Goal: Communication & Community: Answer question/provide support

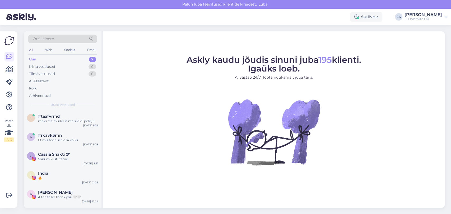
click at [46, 57] on div "Uus 7" at bounding box center [62, 59] width 69 height 7
click at [68, 191] on div "[PERSON_NAME]" at bounding box center [68, 192] width 60 height 5
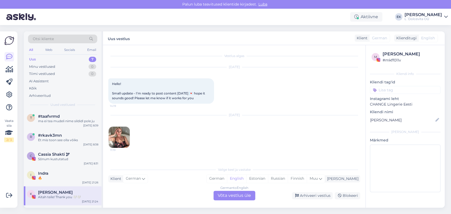
scroll to position [145, 0]
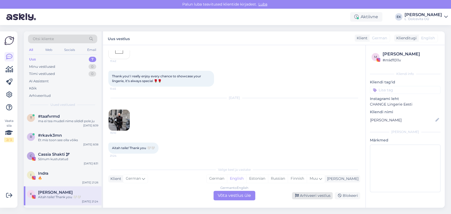
click at [306, 194] on div "Arhiveeri vestlus" at bounding box center [312, 195] width 41 height 7
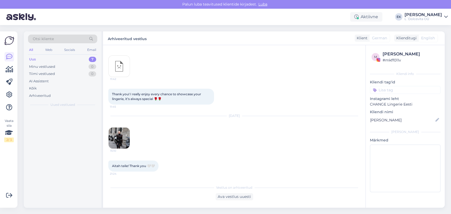
scroll to position [127, 0]
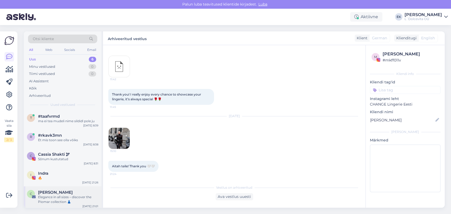
click at [53, 197] on div "Elegance in all sizes – discover the Piomar collection 👗" at bounding box center [68, 200] width 60 height 10
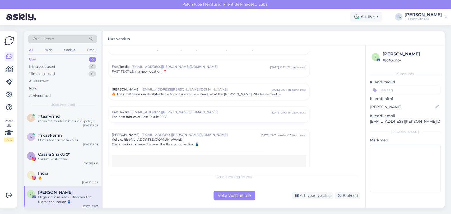
scroll to position [163, 0]
click at [323, 195] on div "Arhiveeri vestlus" at bounding box center [312, 195] width 41 height 7
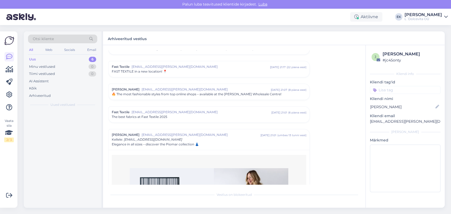
scroll to position [241, 0]
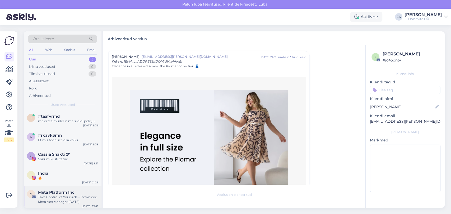
click at [55, 193] on span "Meta Platform Inc" at bounding box center [56, 192] width 36 height 5
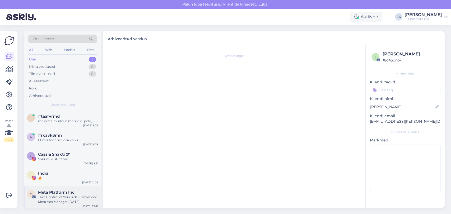
scroll to position [0, 0]
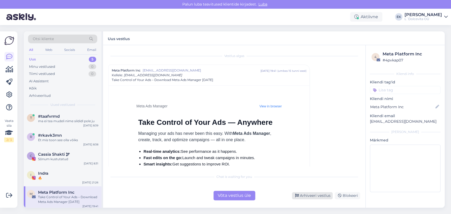
click at [321, 196] on div "Arhiveeri vestlus" at bounding box center [312, 195] width 41 height 7
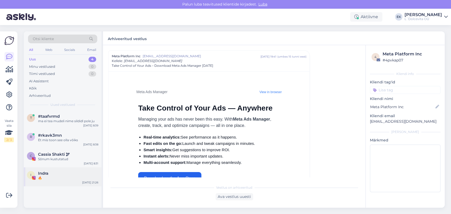
click at [53, 181] on div "I [PERSON_NAME] 🔥 [DATE] 21:26" at bounding box center [63, 176] width 78 height 19
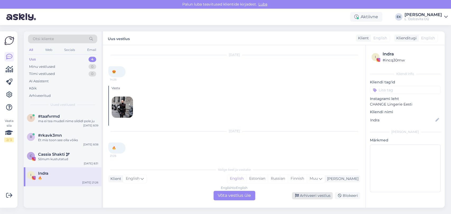
click at [306, 196] on div "Arhiveeri vestlus" at bounding box center [312, 195] width 41 height 7
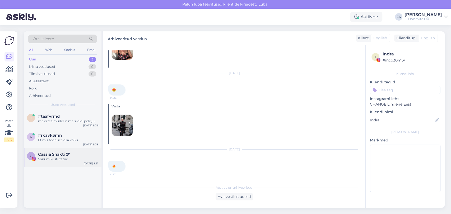
click at [57, 154] on span "Cassia Shakti 🕊" at bounding box center [54, 154] width 32 height 5
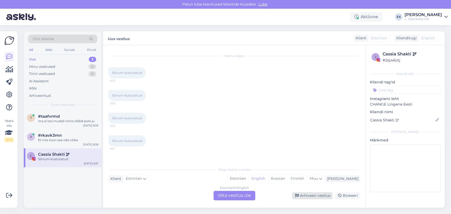
click at [325, 195] on div "Arhiveeri vestlus" at bounding box center [312, 195] width 41 height 7
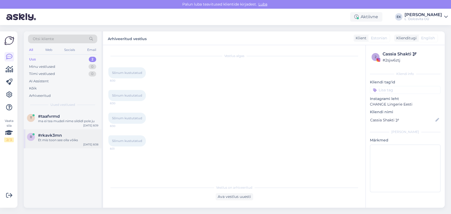
click at [51, 137] on span "#rkavk3mn" at bounding box center [50, 135] width 24 height 5
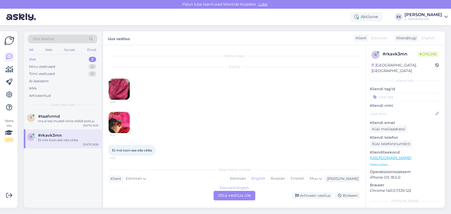
scroll to position [2, 0]
click at [233, 195] on div "Estonian to English Võta vestlus üle" at bounding box center [234, 196] width 42 height 10
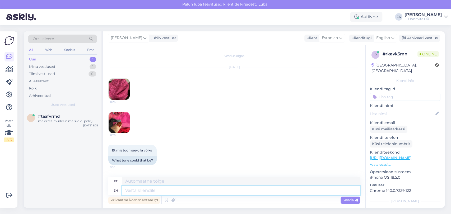
click at [147, 193] on textarea at bounding box center [241, 190] width 238 height 9
type textarea "Tegemi"
type textarea "Tege"
type textarea "Tegemist"
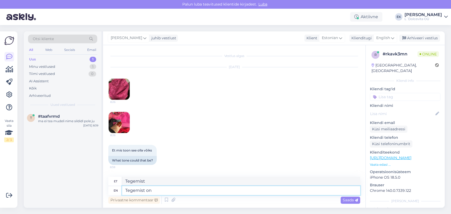
type textarea "Tegemist on"
type textarea "Tegemist peal"
type textarea "Tegemist on [PERSON_NAME]"
type textarea "Tegemist Taylori peal"
type textarea "Tegemist on [PERSON_NAME] kollektsiooniga ja"
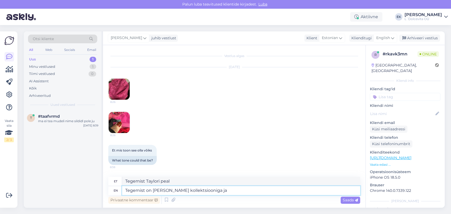
type textarea "Tegemist on [PERSON_NAME] kollektsiooniga"
type textarea "Tegemist on [PERSON_NAME] kollektsiooniga ja vä"
type textarea "Tegemist on [PERSON_NAME] kollektsiooniga ja"
type textarea "Tegemist on [PERSON_NAME] kollektsiooniga [PERSON_NAME] nimi"
type textarea "Tegemist on [PERSON_NAME] kollektsiooniga ja värviga"
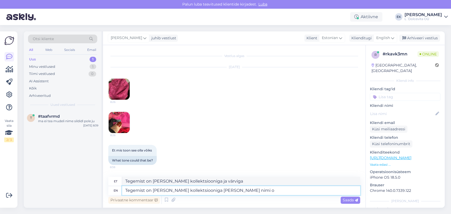
type textarea "Tegemist on [PERSON_NAME] kollektsiooniga [PERSON_NAME] nimi on"
type textarea "Tegemist on [PERSON_NAME] kollektsiooniga [PERSON_NAME] nimiga"
type textarea "Tegemist on [PERSON_NAME] kollektsiooniga [PERSON_NAME] nimi on"
paste textarea "[PERSON_NAME] - Boysenberry"
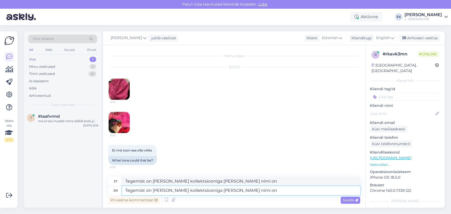
type textarea "Tegemist on [PERSON_NAME] kollektsiooniga [PERSON_NAME] nimi on [PERSON_NAME] -…"
click at [273, 190] on textarea "Tegemist on [PERSON_NAME] kollektsiooniga [PERSON_NAME] nimi on [PERSON_NAME] -…" at bounding box center [241, 190] width 238 height 9
type textarea "Tegemist on [PERSON_NAME] kollektsiooniga [PERSON_NAME] nimi on Boysenberry"
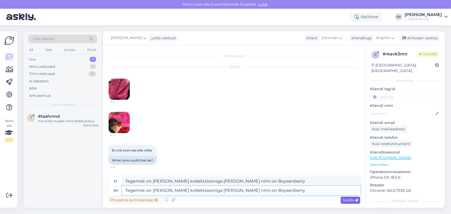
type textarea "Tegemist on [PERSON_NAME] kollektsiooniga [PERSON_NAME] nimi on Boysenberry"
click at [351, 198] on span "Saada" at bounding box center [349, 200] width 15 height 5
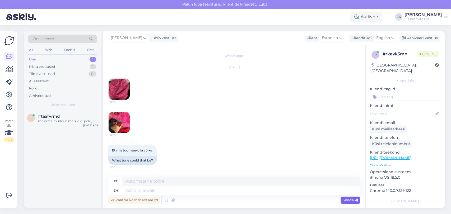
scroll to position [40, 0]
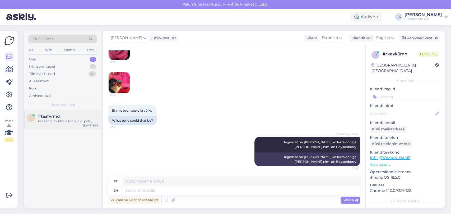
click at [40, 120] on div "ma ei tea mudeli nime sildidl pole ju" at bounding box center [68, 121] width 60 height 5
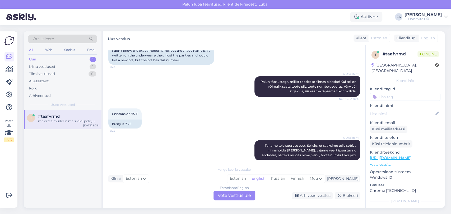
scroll to position [146, 0]
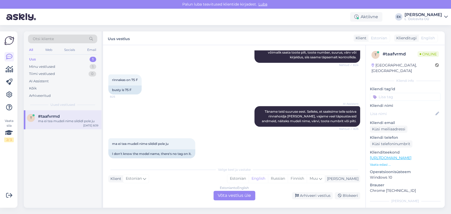
click at [230, 197] on div "Estonian to English Võta vestlus üle" at bounding box center [234, 196] width 42 height 10
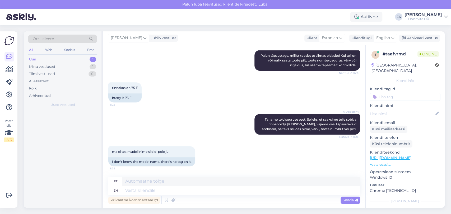
scroll to position [133, 0]
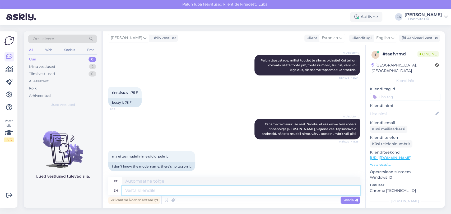
click at [148, 191] on textarea at bounding box center [241, 190] width 238 height 9
type textarea "Kahjuks"
type textarea "Kahjuks tegemist on"
type textarea "Kahjuks tegemist"
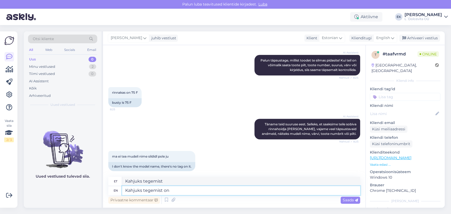
type textarea "Kahjuks tegemist on e"
type textarea "Kahjuks tegemast on"
type textarea "Kahjuks tegemist on eelmise a"
type textarea "Kahjuks tegemisest on eelmine"
type textarea "Kahjuks tegemist on eelmise aasta"
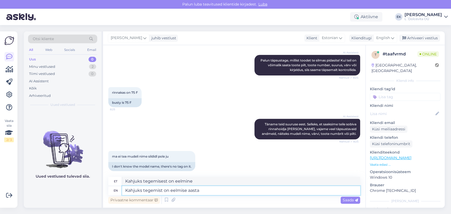
type textarea "Puudub tegemist eelmise aasta kohta"
type textarea "Kahjuks tegemist on eelmise aasta hooaja t"
type textarea "Puudub tegemist eelmise aasta hooajal"
type textarea "Kahjuks tegemist on eelmise aasta hooaja tootega ja"
type textarea "Puudub tegemist eelmise aasta hooaja tootega"
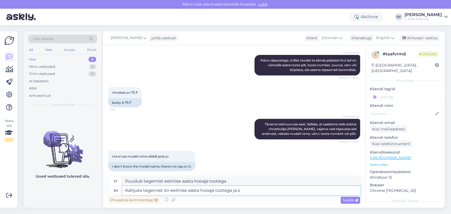
type textarea "Kahjuks tegemist on eelmise aasta hooaja tootega ja se"
type textarea "Puudub tegemist eelmise aasta hooaja tootega ja"
type textarea "Kahjuks tegemist on eelmise aasta hooaja tootega [PERSON_NAME]"
type textarea "Puudub tegemist eelmise aasta hooaja tootega [PERSON_NAME]"
type textarea "Kahjuks tegemist on eelmise aasta hooaja tootega [PERSON_NAME] [PERSON_NAME]"
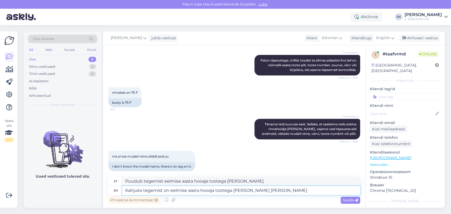
type textarea "Puudub tegemist eelmise aasta hooaja tootega [PERSON_NAME] [PERSON_NAME]"
type textarea "Kahjuks tegemist on eelmise aasta hooaja tootega [PERSON_NAME] [PERSON_NAME] ole"
type textarea "Puudub tegemist eelmise aasta hooaja tootega [PERSON_NAME] [PERSON_NAME]"
type textarea "Kahjuks tegemist on eelmise aasta hooaja tootega [PERSON_NAME] [PERSON_NAME] ole"
type textarea "Puudub tegemist eelmise aasta hooaja tootega [PERSON_NAME] [PERSON_NAME] ole"
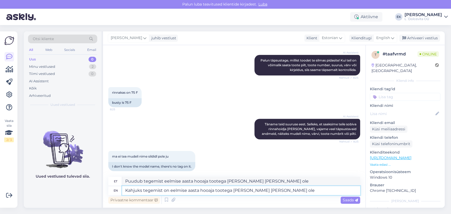
type textarea "Kahjuks tegemist on eelmise aasta hooaja tootega [PERSON_NAME] [PERSON_NAME] ol…"
type textarea "Ei ole tegemist eelmise aasta hooaja tootega [PERSON_NAME] [PERSON_NAME] ole"
type textarea "Kahjuks tegemist on eelmise aasta hooaja tootega [PERSON_NAME] [PERSON_NAME] ol…"
type textarea "Ei ole tegemist eelmise aasta hooaja tootega [PERSON_NAME] [PERSON_NAME] ole en…"
type textarea "Kahjuks tegemist on eelmise aasta hooaja tootega [PERSON_NAME] [PERSON_NAME] ol…"
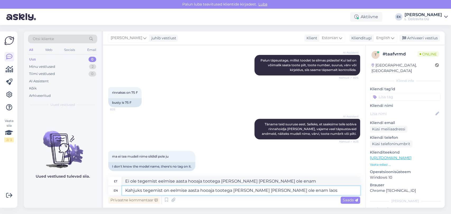
type textarea "Ei ole tegemist eelmise aasta hooaja tootega [PERSON_NAME] [PERSON_NAME] ole en…"
type textarea "Kahjuks tegemist on eelmise aasta hooaja tootega [PERSON_NAME] [PERSON_NAME] ol…"
type textarea "Ei ole tegemist eelmise aasta hooaja tootega [PERSON_NAME] [PERSON_NAME] ole en…"
type textarea "Kahjuks tegemist on eelmise aasta hooaja tootega [PERSON_NAME] [PERSON_NAME] ol…"
type textarea "Puudub tegemist eelmise aasta hooaja tootega [PERSON_NAME] [PERSON_NAME] ole en…"
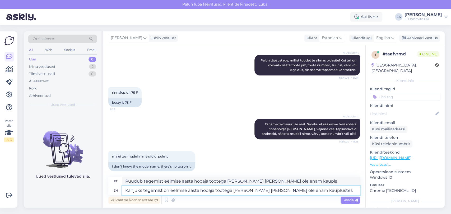
type textarea "Kahjuks tegemist on eelmise aasta hooaja tootega [PERSON_NAME] [PERSON_NAME] ol…"
type textarea "Puudub tegemist eelmise aasta hooaja tootega [PERSON_NAME] [PERSON_NAME] ole en…"
type textarea "Kahjuks tegemist on eelmise aasta hooaja tootega [PERSON_NAME] [PERSON_NAME] ol…"
type textarea "Puudub tegemist eelmise aasta hooaja tootega [PERSON_NAME] [PERSON_NAME] ole en…"
type textarea "Kahjuks tegemist on eelmise aasta hooaja tootega [PERSON_NAME] [PERSON_NAME] ol…"
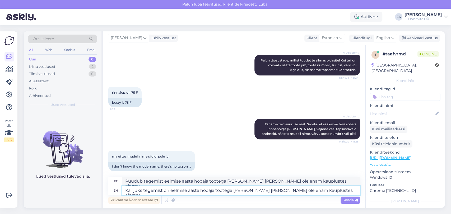
type textarea "Puudub tegemist eelmise aasta hooaja tootega [PERSON_NAME] [PERSON_NAME] ole en…"
type textarea "Kahjuks tegemist on eelmise aasta hooaja tootega [PERSON_NAME] [PERSON_NAME] ol…"
click at [349, 199] on span "Saada" at bounding box center [349, 200] width 15 height 5
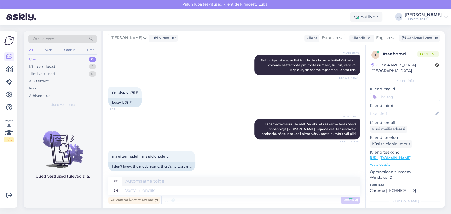
scroll to position [175, 0]
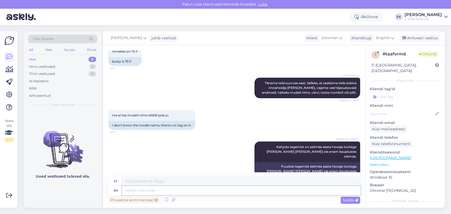
click at [154, 192] on textarea at bounding box center [241, 190] width 238 height 9
type textarea "Soovitame tulla kauplusesse"
type textarea "Soovitame tulla"
type textarea "Soovitame tulla kauplusesse ko"
type textarea "Soovitame tulla kaubandusesse"
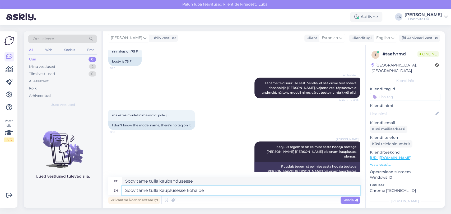
type textarea "Soovitame tulla kauplusesse koha pea"
type textarea "Soovitame tulla kauplusesse koha"
type textarea "Soovitame tulla kauplusesse koha [PERSON_NAME]"
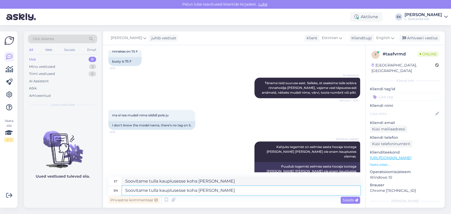
type textarea "Soovitame tulla kauplusesse koha [PERSON_NAME]"
type textarea "Soovitame tulla kauplusesse koha [PERSON_NAME] võibolla"
type textarea "Soovitame tulla kauplusesse koha [PERSON_NAME] võibolla leiate"
type textarea "Soovitame tullaesse koha [PERSON_NAME] võibolla kauplus"
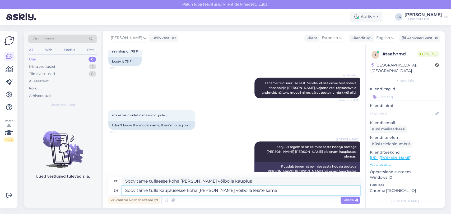
type textarea "Soovitame tulla kauplusesse koha [PERSON_NAME] võibolla leiate sama"
type textarea "Soovitame tullaesse koha [PERSON_NAME] võibolla kaupluses sama"
type textarea "Soovitame tulla kauplusesse koha [PERSON_NAME] võibolla leiate sama värvi"
type textarea "Soovitame tullaesse koha [PERSON_NAME] võibolla kauplus sama värvi"
type textarea "Soovitame tulla kauplusesse koha [PERSON_NAME] võibolla leiate sama värvi MYP"
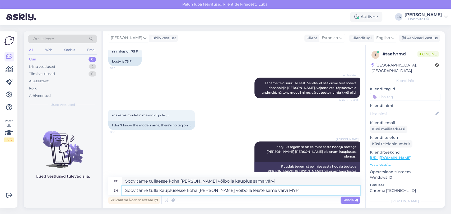
type textarea "Soovitame tullaesse koha [PERSON_NAME] võibolla kauplus sama värvi MYP"
type textarea "Soovitame tulla kauplusesse koha [PERSON_NAME] võibolla leiate sama värvi MYPAN…"
type textarea "Soovitame tullaesse koha [PERSON_NAME] võibolla kaupluses sama värvi MYPANTIES"
type textarea "Soovitame tulla kauplusesse koha [PERSON_NAME] võibolla leiate sama värvi MYPAN…"
type textarea "Soovitame tullaesse koha [PERSON_NAME] võibolla kaupluses sama värvi MYPANTIES …"
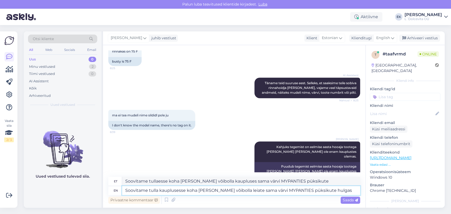
type textarea "Soovitame tulla kauplusesse koha [PERSON_NAME] võibolla leiate sama värvi MYPAN…"
type textarea "Soovitame tullaesse koha [PERSON_NAME] võibolla kauplus sama värvi MYPANTIES pü…"
type textarea "Soovitame tulla kauplusesse koha [PERSON_NAME] võibolla leiate sama värvi MYPAN…"
click at [350, 201] on span "Saada" at bounding box center [349, 200] width 15 height 5
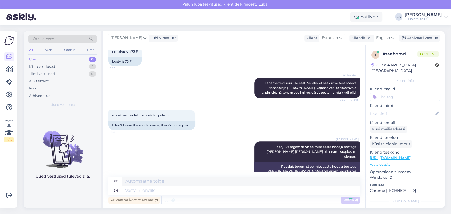
scroll to position [216, 0]
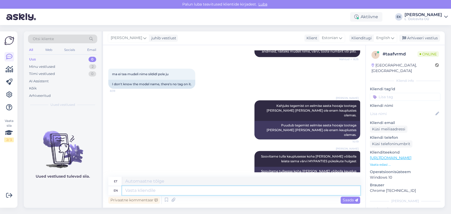
click at [176, 187] on textarea at bounding box center [241, 190] width 238 height 9
paste textarea "[URL][DOMAIN_NAME]"
type textarea "[URL][DOMAIN_NAME]"
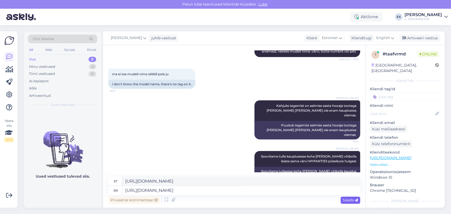
click at [351, 203] on div "Saada" at bounding box center [350, 200] width 20 height 7
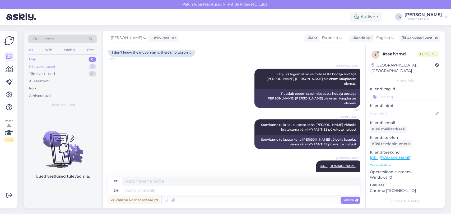
click at [65, 65] on div "Minu vestlused 2" at bounding box center [62, 66] width 69 height 7
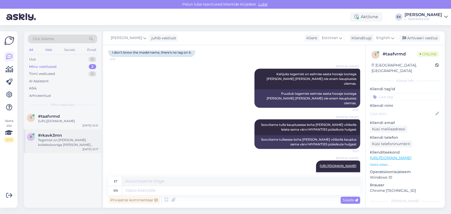
click at [52, 147] on div "Tegemist on [PERSON_NAME] kollektsiooniga [PERSON_NAME] nimi on Boysenberry" at bounding box center [68, 143] width 60 height 10
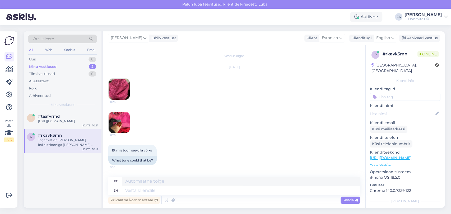
scroll to position [40, 0]
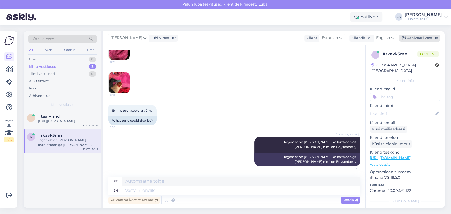
click at [369, 40] on div "Arhiveeri vestlus" at bounding box center [419, 38] width 41 height 7
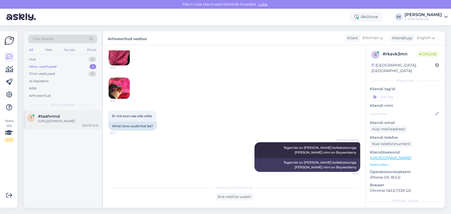
click at [60, 117] on div "#taafvrmd" at bounding box center [68, 116] width 60 height 5
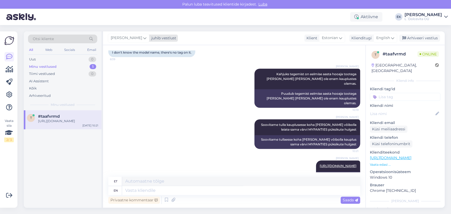
click at [153, 39] on div "juhib vestlust" at bounding box center [162, 38] width 27 height 6
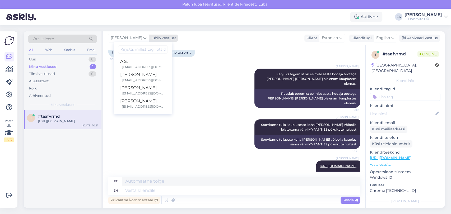
click at [153, 39] on div "juhib vestlust" at bounding box center [162, 38] width 27 height 6
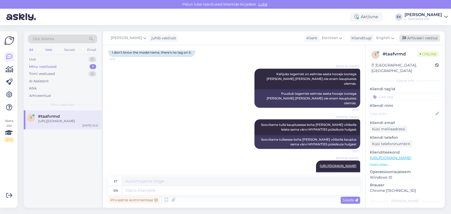
click at [369, 37] on div "Arhiveeri vestlus" at bounding box center [419, 38] width 41 height 7
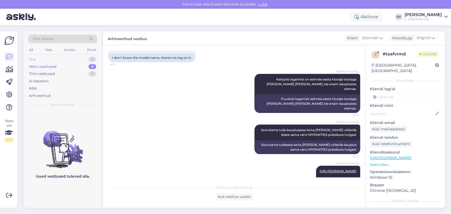
click at [41, 60] on div "Uus 0" at bounding box center [62, 59] width 69 height 7
